Goal: Task Accomplishment & Management: Use online tool/utility

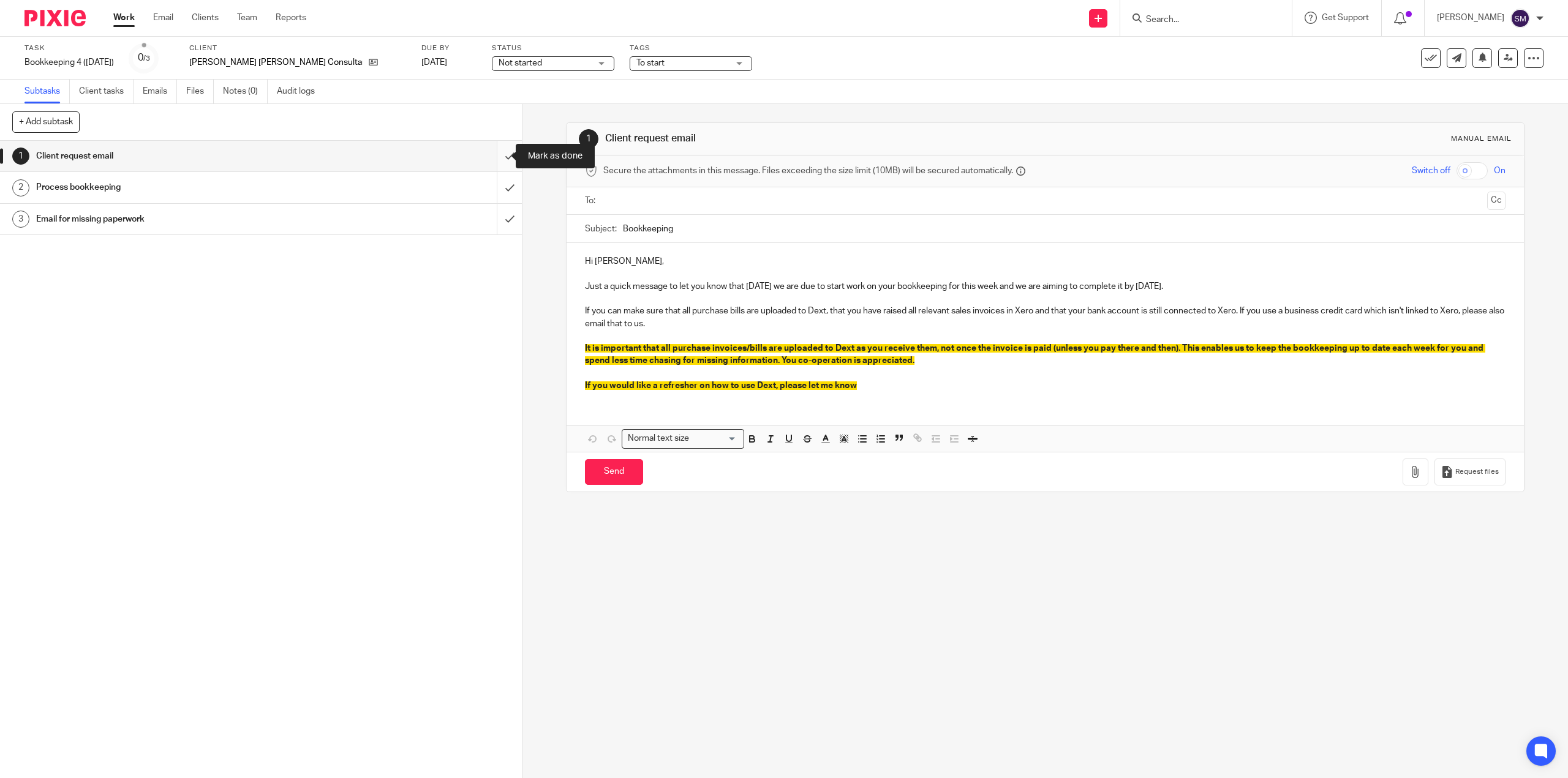
click at [497, 154] on input "submit" at bounding box center [260, 156] width 522 height 30
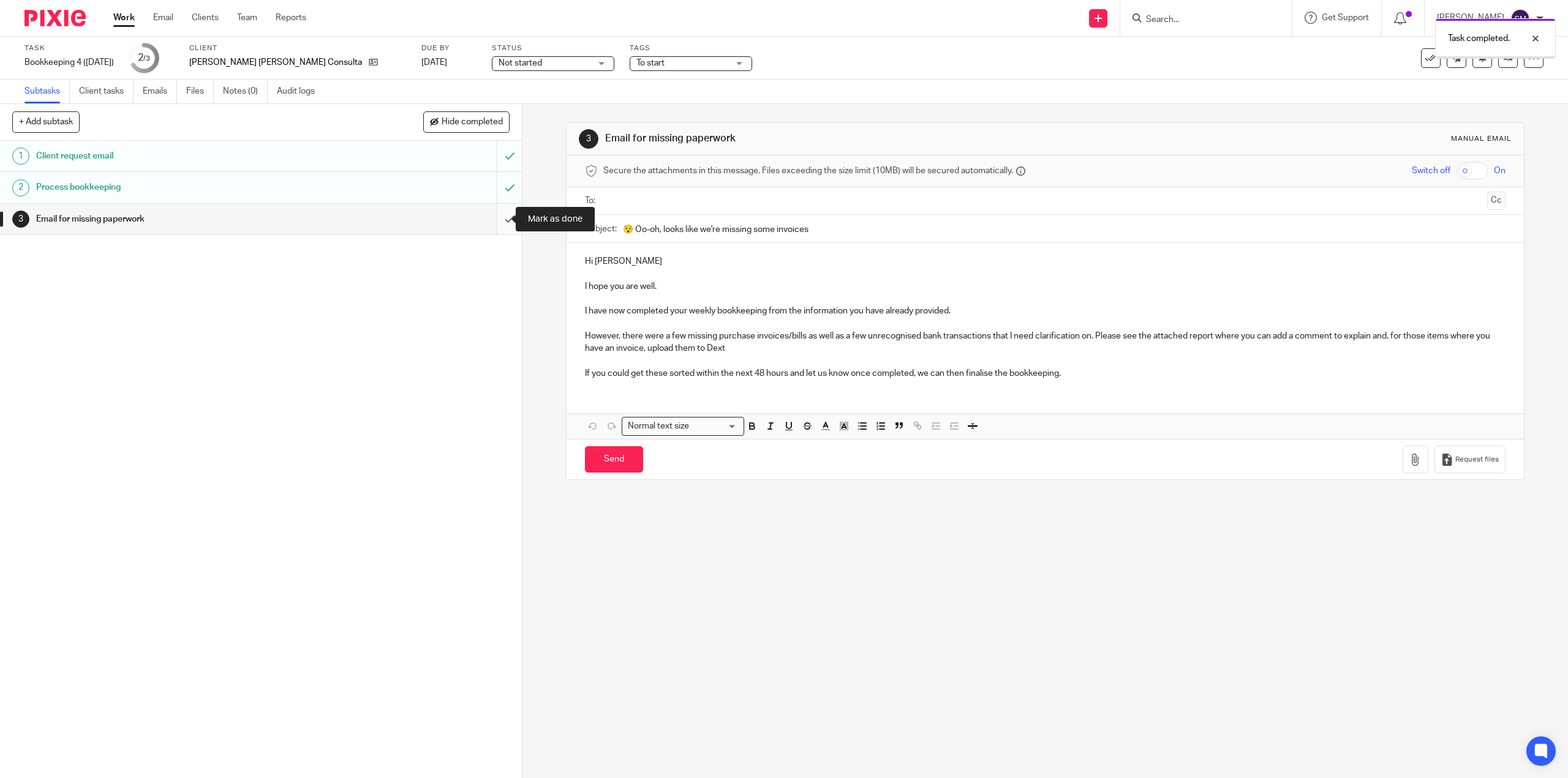
drag, startPoint x: 0, startPoint y: 0, endPoint x: 499, endPoint y: 223, distance: 546.6
click at [496, 220] on input "submit" at bounding box center [260, 218] width 522 height 30
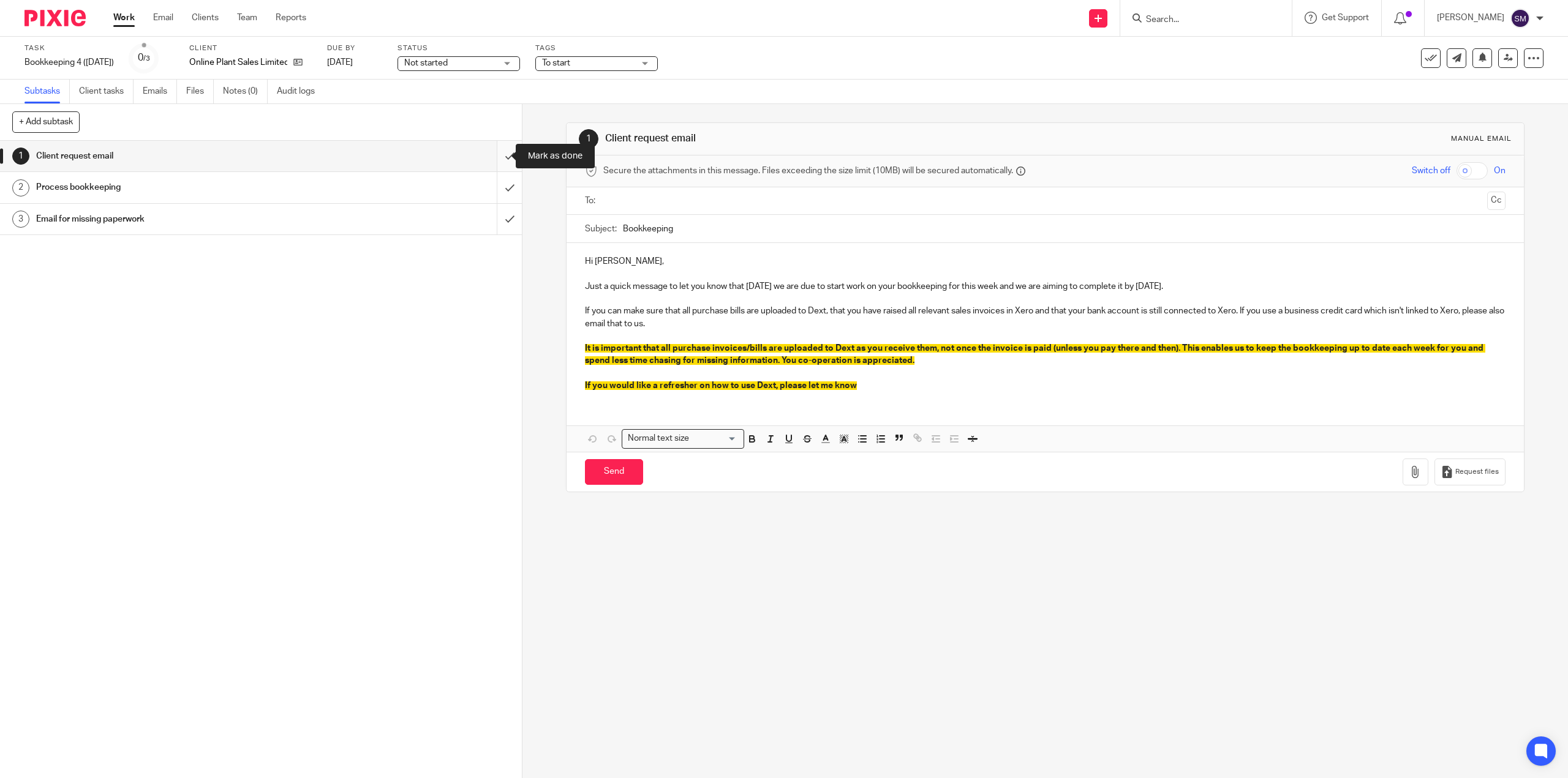
click at [491, 161] on input "submit" at bounding box center [260, 156] width 522 height 30
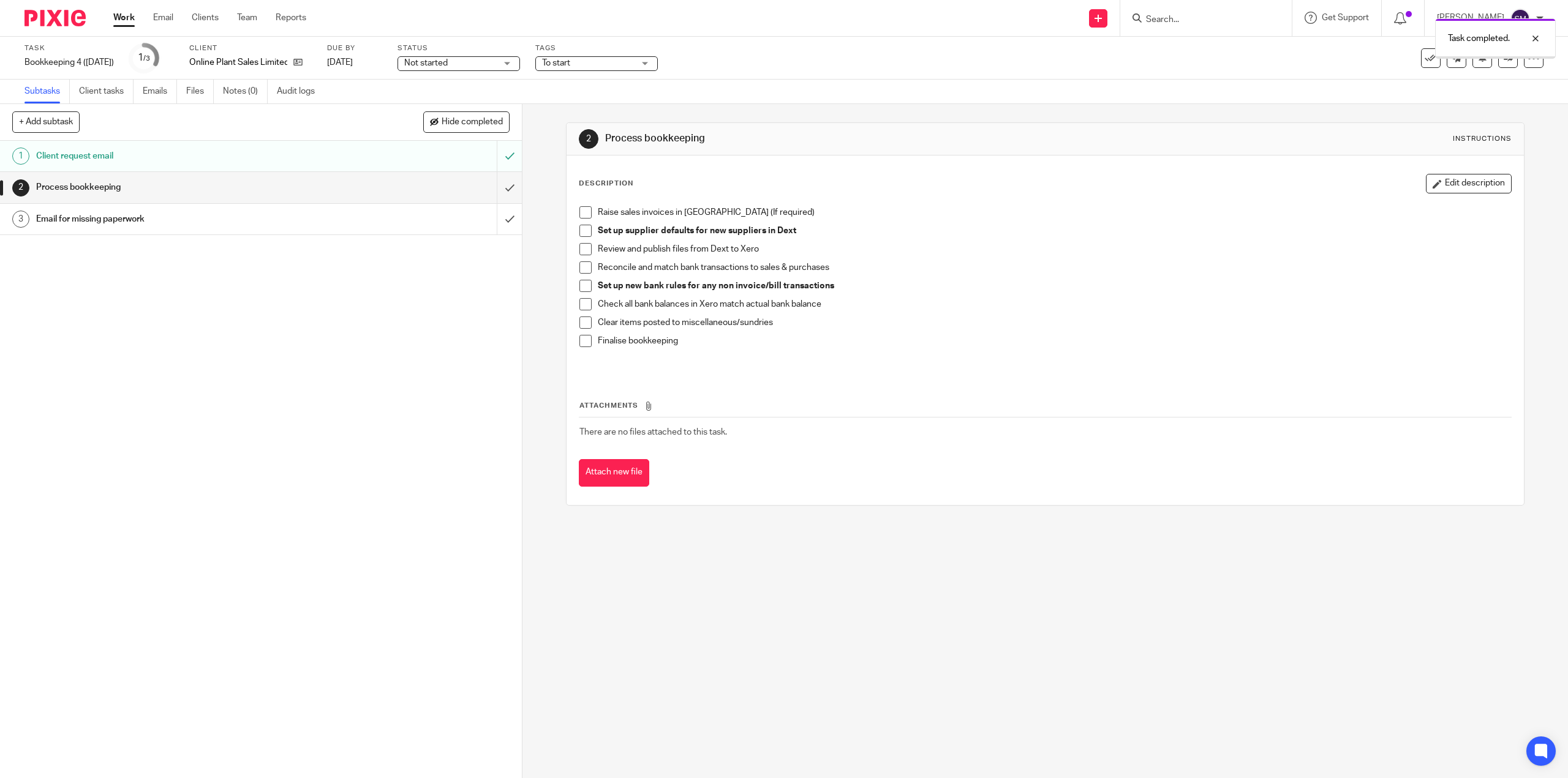
click at [500, 190] on input "submit" at bounding box center [260, 187] width 522 height 30
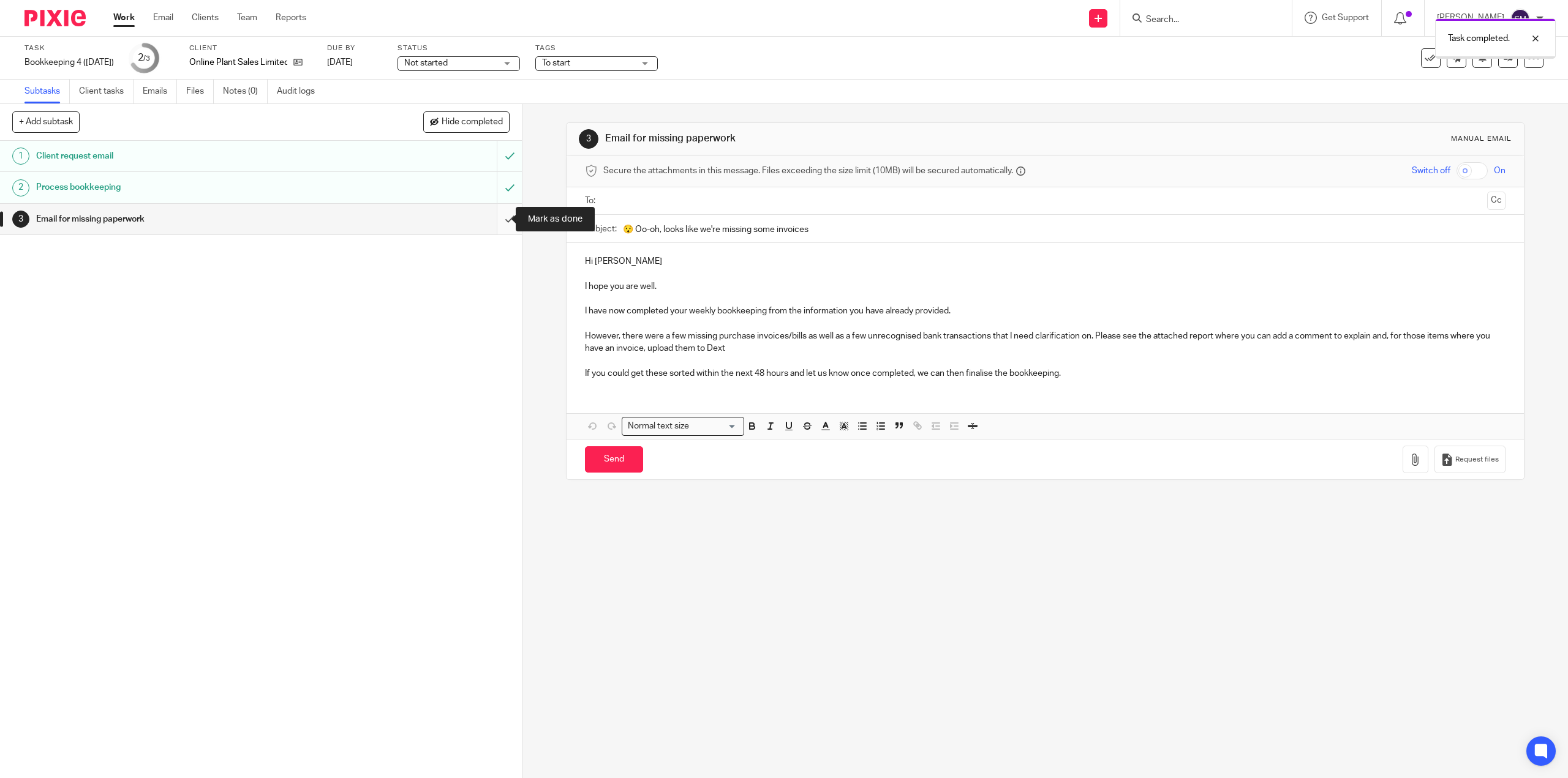
click at [495, 226] on input "submit" at bounding box center [260, 218] width 522 height 30
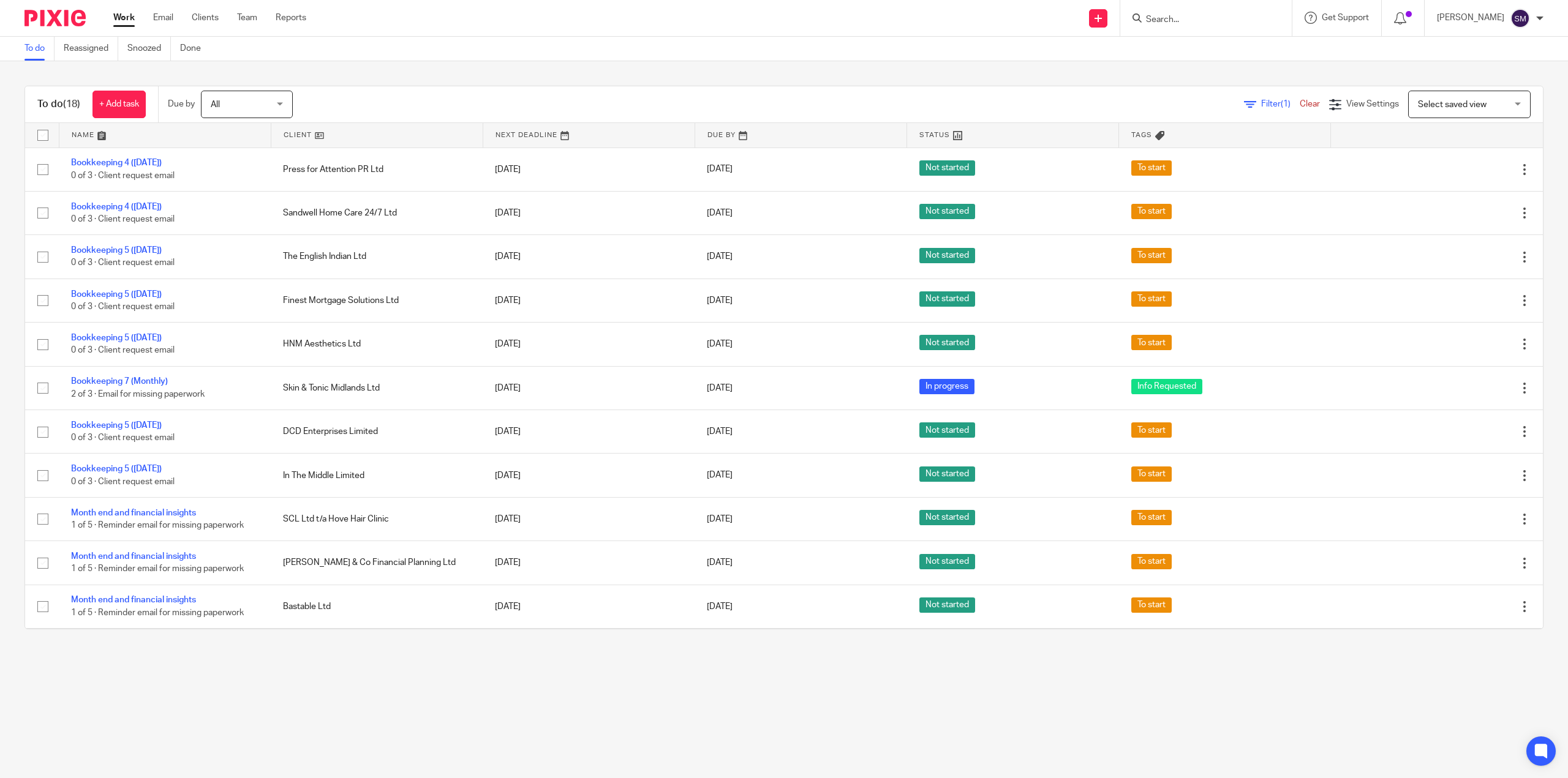
drag, startPoint x: 152, startPoint y: 165, endPoint x: 12, endPoint y: 177, distance: 140.5
click at [12, 177] on div "To do (18) + Add task Due by All All [DATE] [DATE] This week Next week This mon…" at bounding box center [784, 357] width 1568 height 592
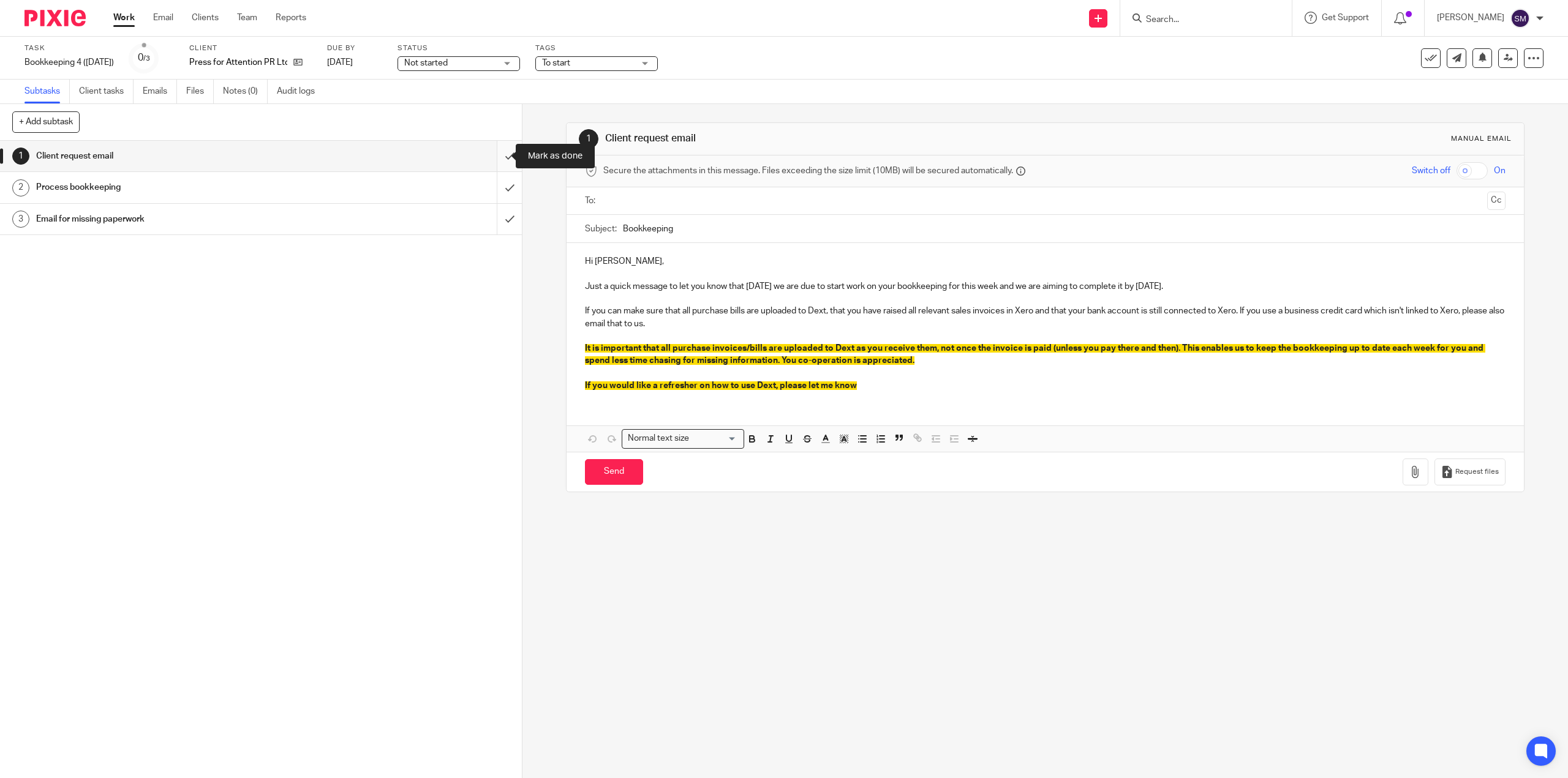
click at [498, 159] on input "submit" at bounding box center [260, 156] width 522 height 30
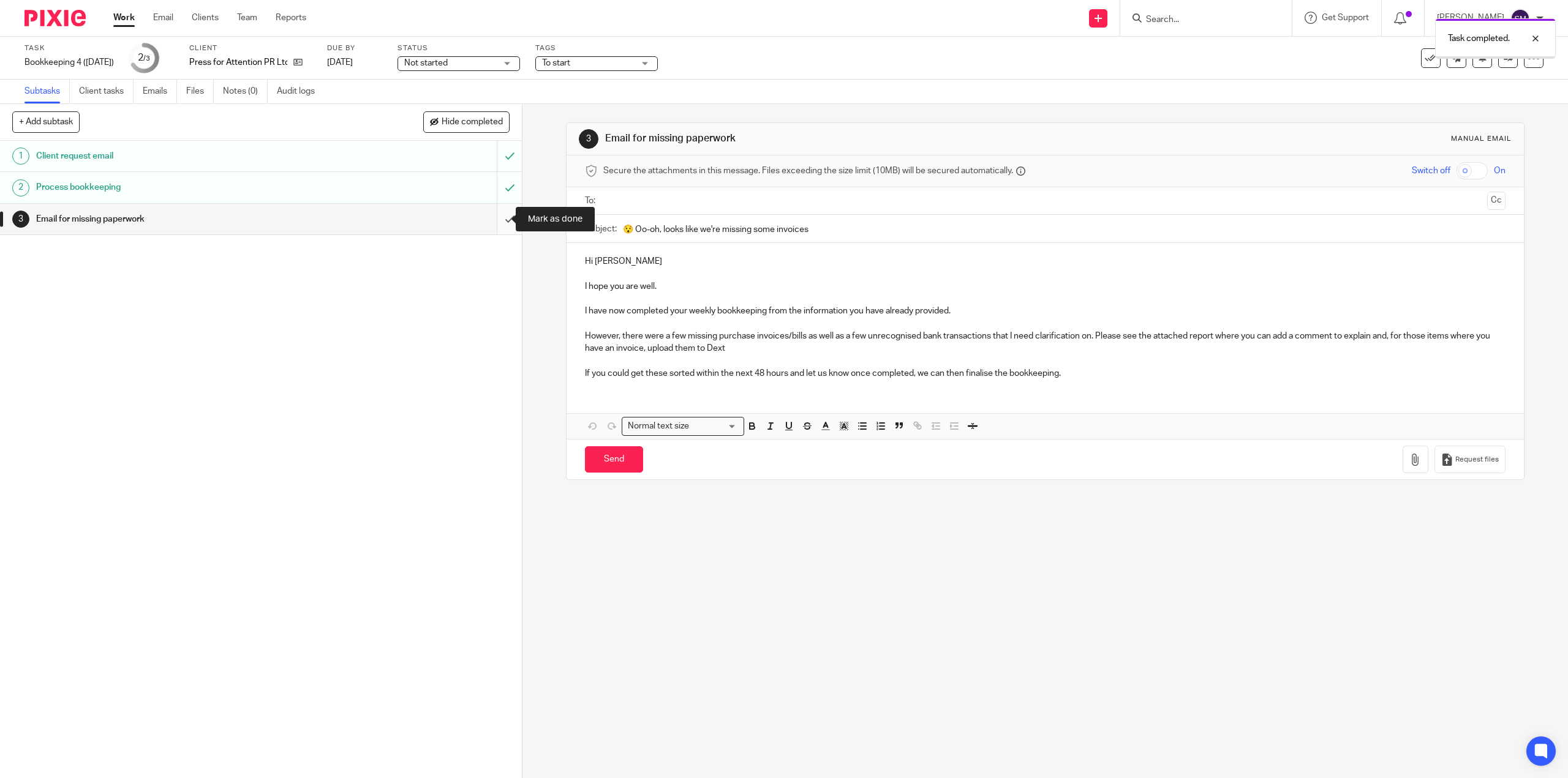
click at [502, 215] on input "submit" at bounding box center [260, 218] width 522 height 30
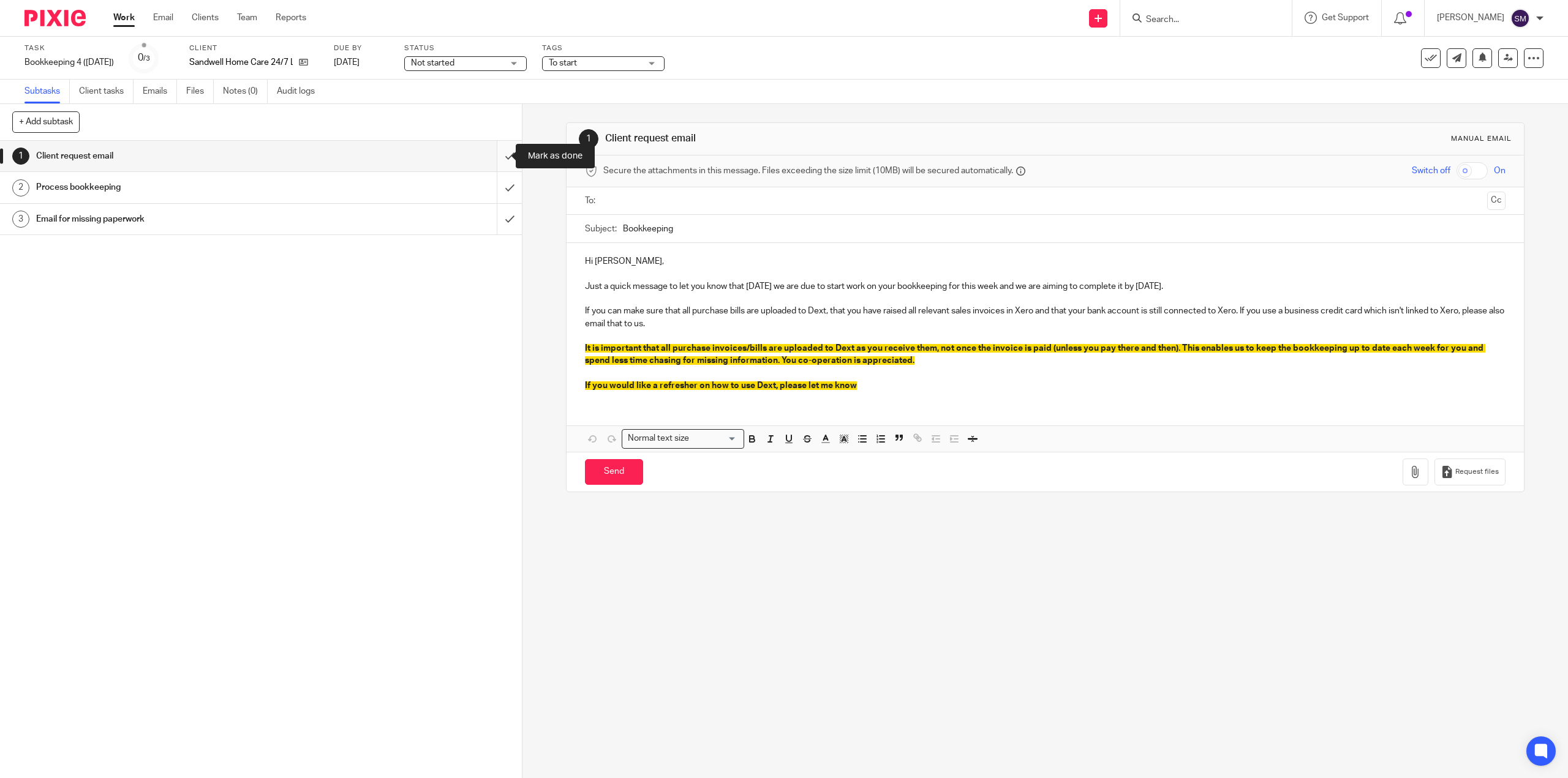
click at [501, 155] on input "submit" at bounding box center [260, 156] width 522 height 30
